Goal: Find specific page/section: Find specific page/section

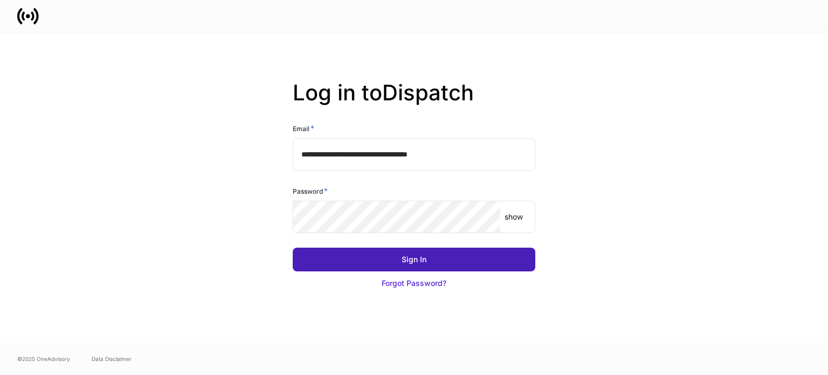
click at [357, 263] on button "Sign In" at bounding box center [414, 259] width 243 height 24
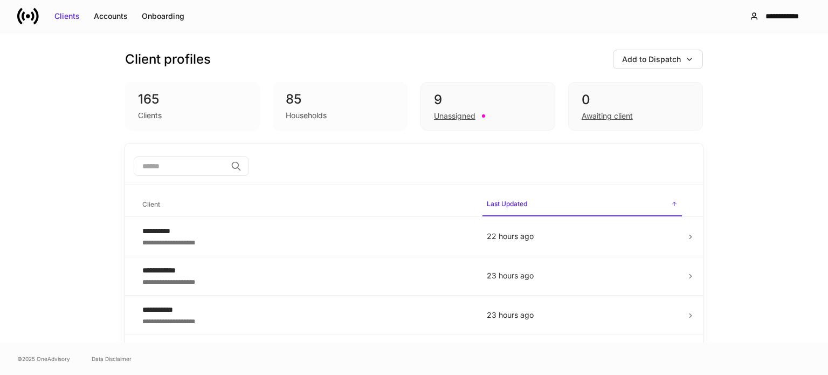
click at [188, 168] on input "search" at bounding box center [180, 165] width 93 height 19
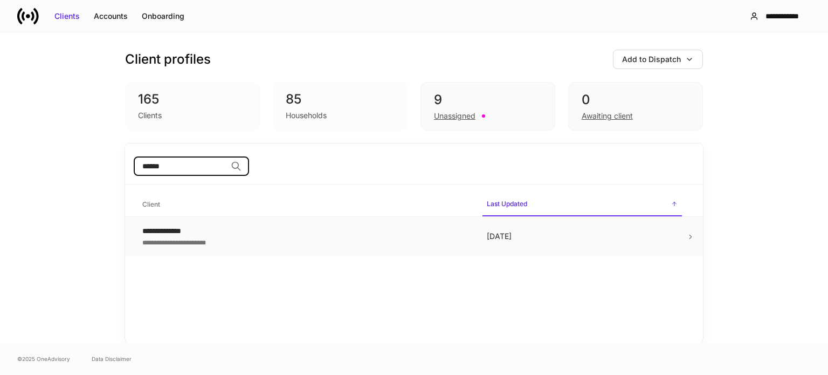
type input "******"
click at [157, 233] on div "**********" at bounding box center [305, 230] width 327 height 11
